Goal: Find contact information: Find contact information

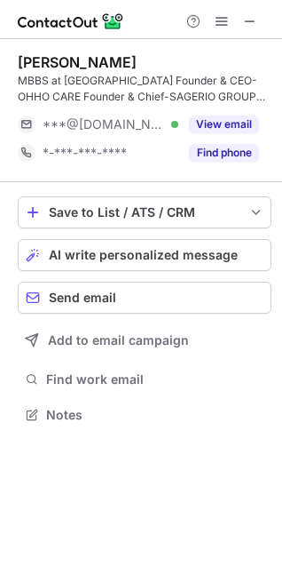
scroll to position [401, 282]
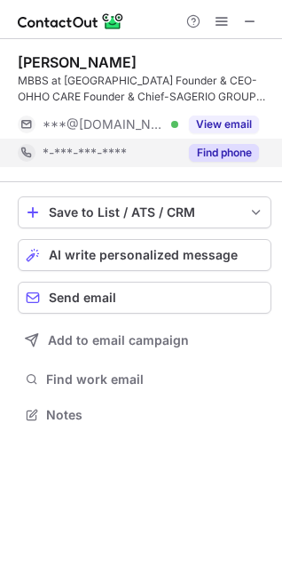
click at [250, 165] on div "Find phone" at bounding box center [219, 153] width 81 height 28
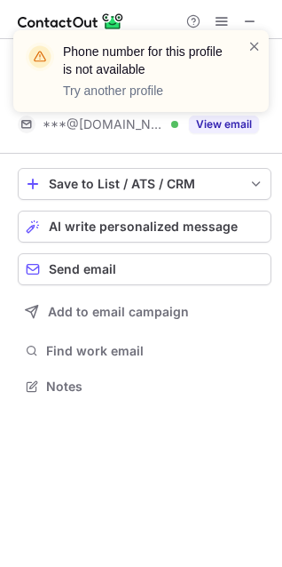
scroll to position [373, 282]
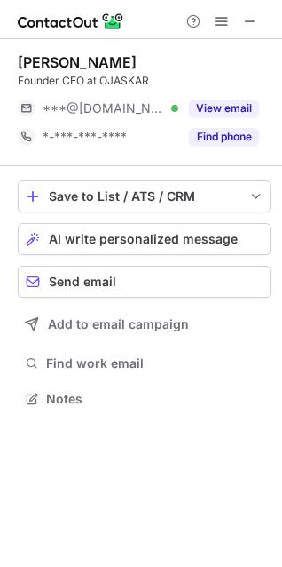
scroll to position [8, 8]
click at [249, 28] on span at bounding box center [250, 21] width 14 height 14
